Goal: Task Accomplishment & Management: Manage account settings

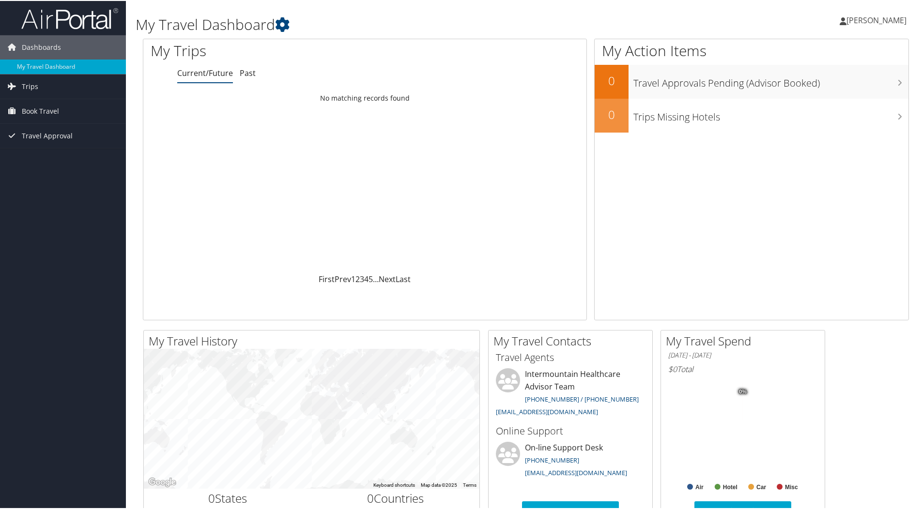
click at [858, 18] on span "[PERSON_NAME]" at bounding box center [876, 19] width 60 height 11
click at [823, 49] on link "My Settings" at bounding box center [850, 53] width 108 height 16
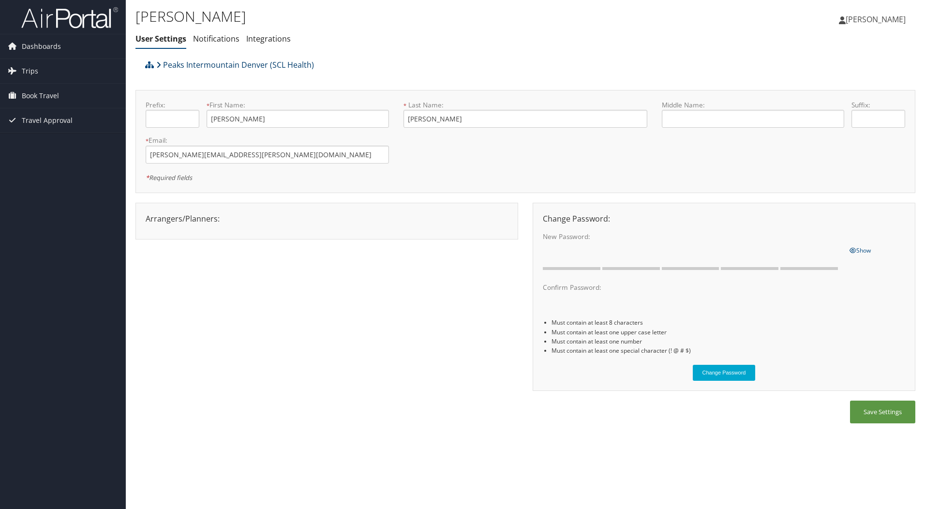
click at [163, 69] on link "Peaks Intermountain Denver (SCL Health)" at bounding box center [235, 64] width 158 height 19
click at [45, 45] on span "Dashboards" at bounding box center [41, 46] width 39 height 24
click at [877, 19] on span "[PERSON_NAME]" at bounding box center [876, 19] width 60 height 11
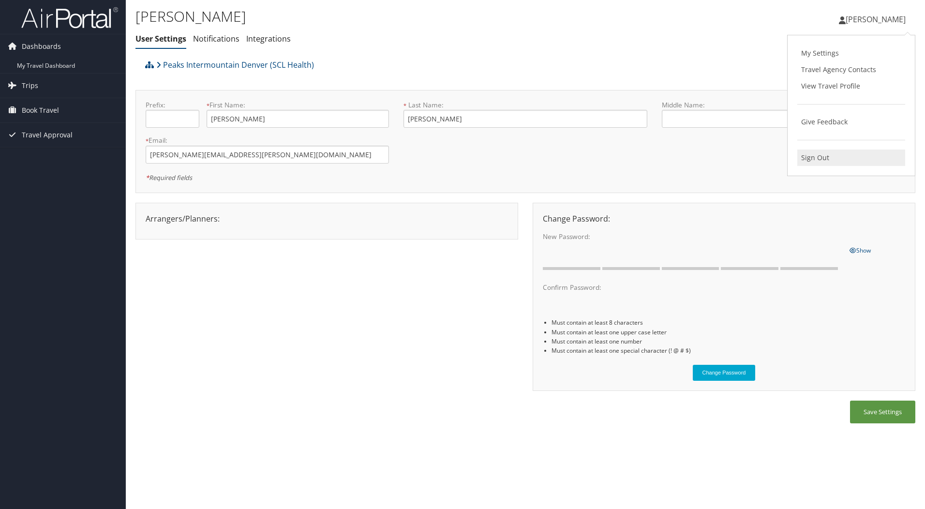
click at [818, 158] on link "Sign Out" at bounding box center [852, 158] width 108 height 16
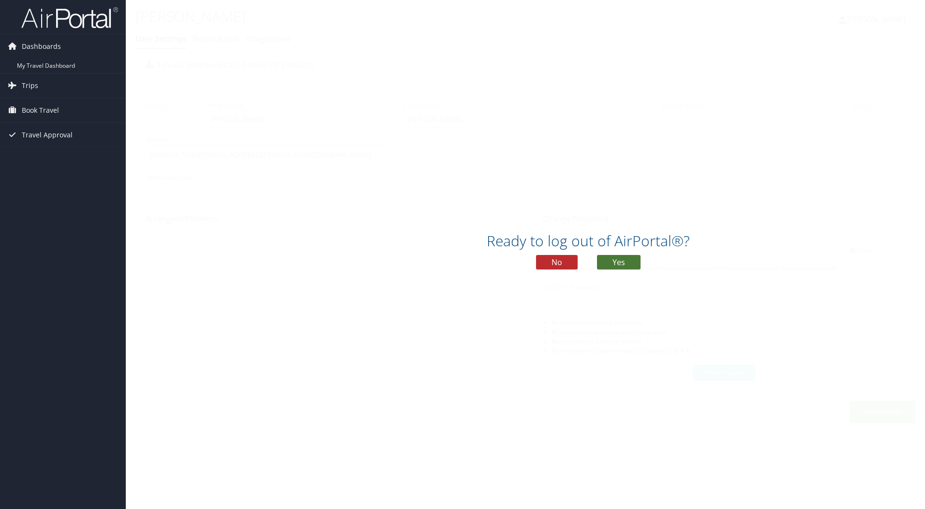
click at [623, 259] on button "Yes" at bounding box center [619, 262] width 44 height 15
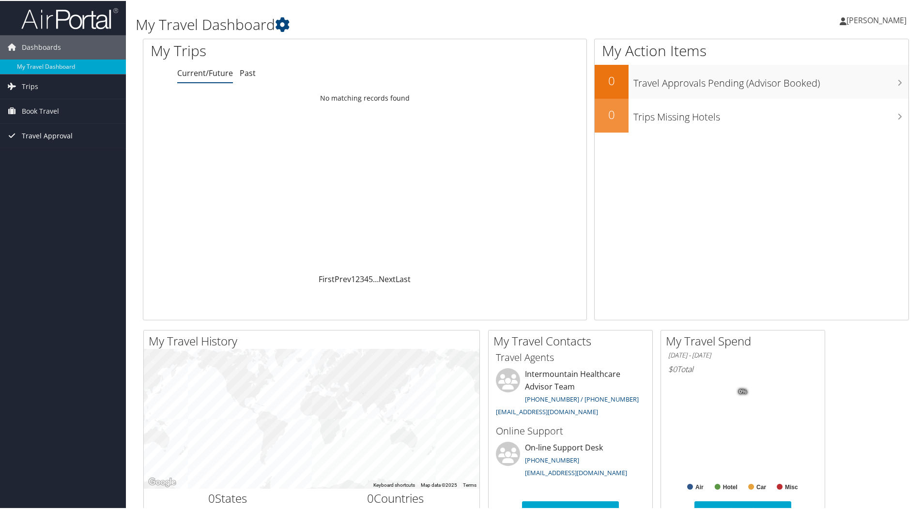
click at [44, 138] on span "Travel Approval" at bounding box center [47, 135] width 51 height 24
click at [37, 198] on link "Approvals (Beta)" at bounding box center [63, 198] width 126 height 15
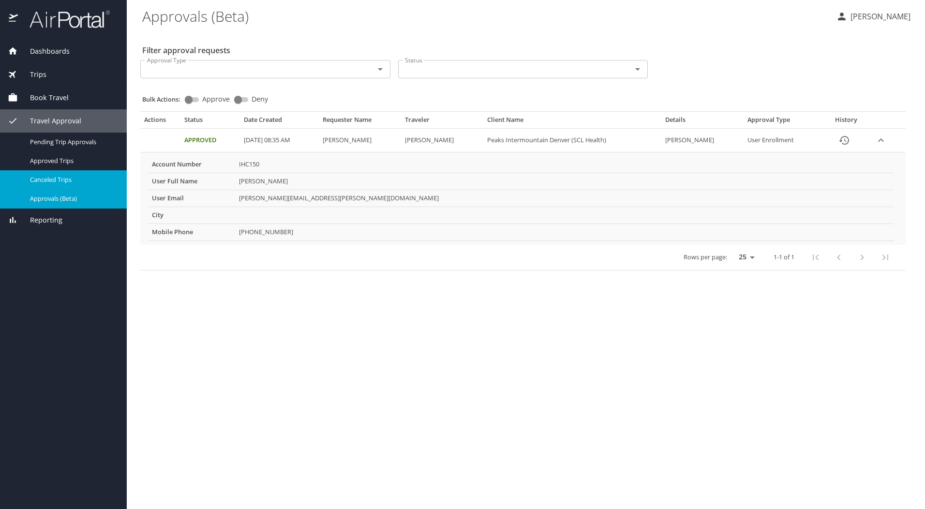
click at [75, 178] on span "Canceled Trips" at bounding box center [72, 179] width 85 height 9
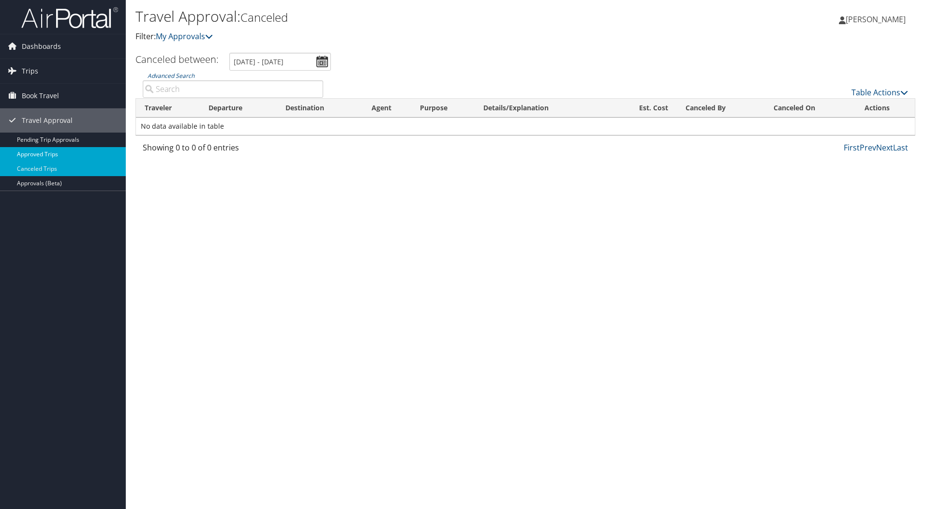
click at [53, 152] on link "Approved Trips" at bounding box center [63, 154] width 126 height 15
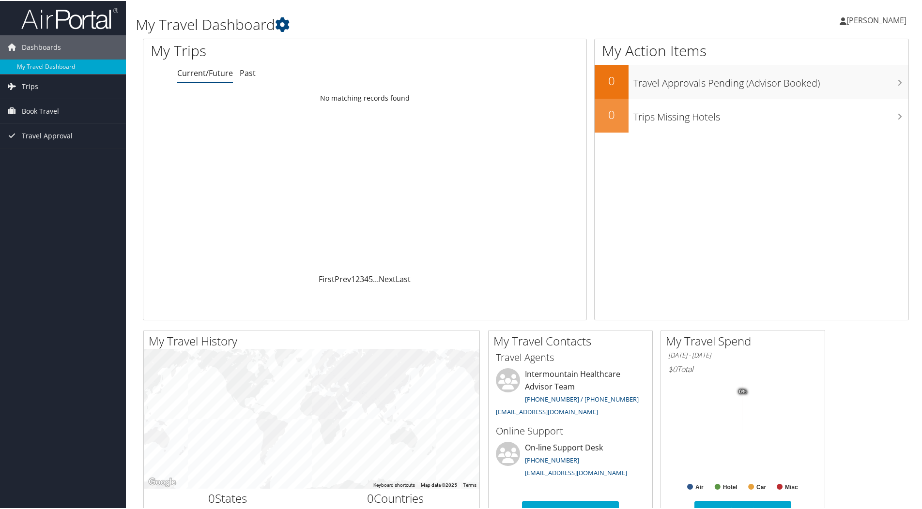
click at [861, 22] on span "[PERSON_NAME]" at bounding box center [876, 19] width 60 height 11
click at [59, 187] on div "Dashboards My Travel Dashboard Trips Current/Future Trips Past Trips Trips Miss…" at bounding box center [462, 365] width 925 height 731
click at [42, 116] on span "Book Travel" at bounding box center [40, 110] width 37 height 24
click at [49, 156] on link "Book/Manage Online Trips" at bounding box center [63, 159] width 126 height 15
